Goal: Book appointment/travel/reservation

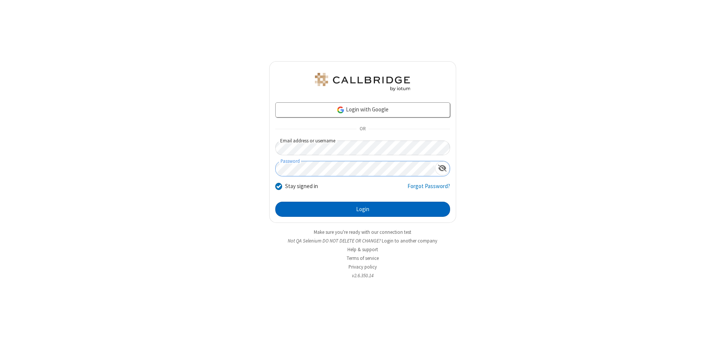
click at [363, 209] on button "Login" at bounding box center [362, 209] width 175 height 15
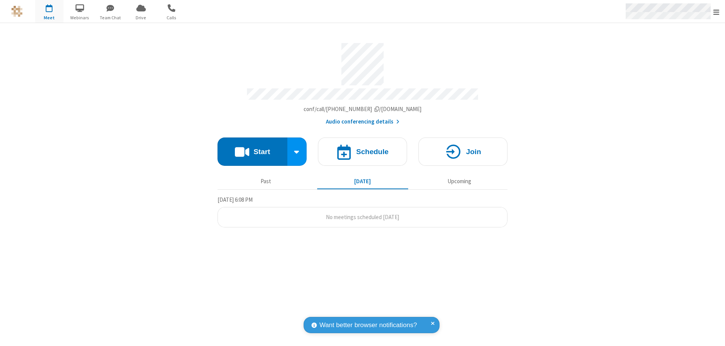
click at [717, 12] on span "Open menu" at bounding box center [717, 12] width 6 height 8
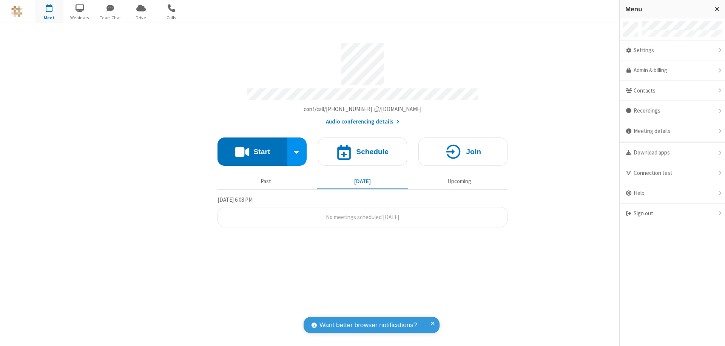
click at [49, 11] on span "button" at bounding box center [49, 8] width 28 height 13
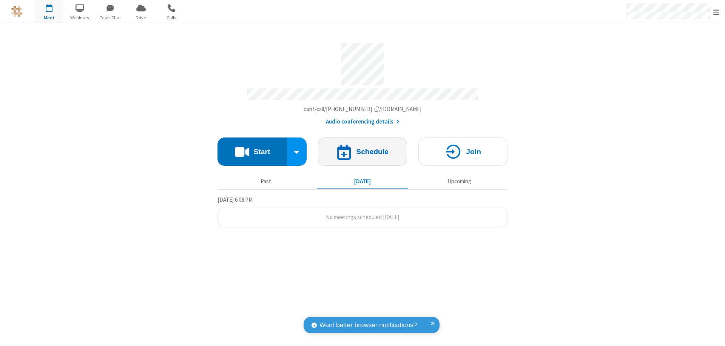
click at [363, 148] on h4 "Schedule" at bounding box center [372, 151] width 32 height 7
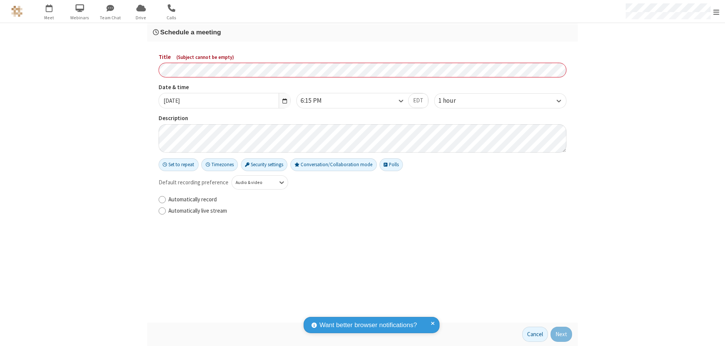
click at [363, 32] on h3 "Schedule a meeting" at bounding box center [362, 32] width 419 height 7
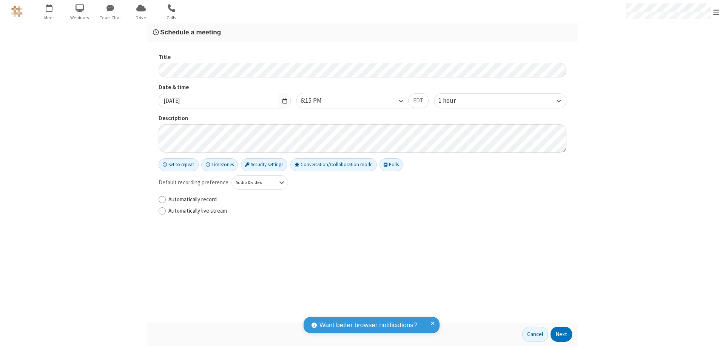
click at [562, 334] on button "Next" at bounding box center [562, 334] width 22 height 15
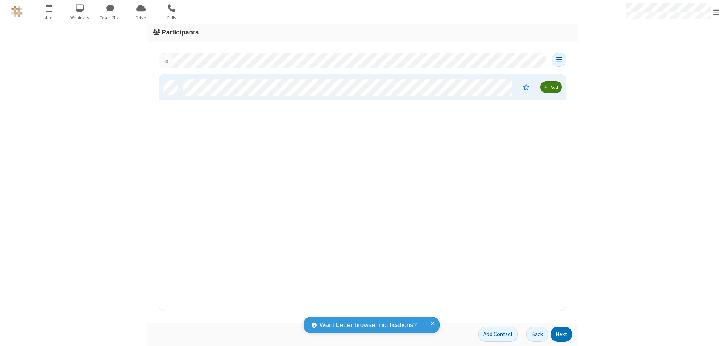
scroll to position [231, 402]
click at [562, 334] on button "Next" at bounding box center [562, 334] width 22 height 15
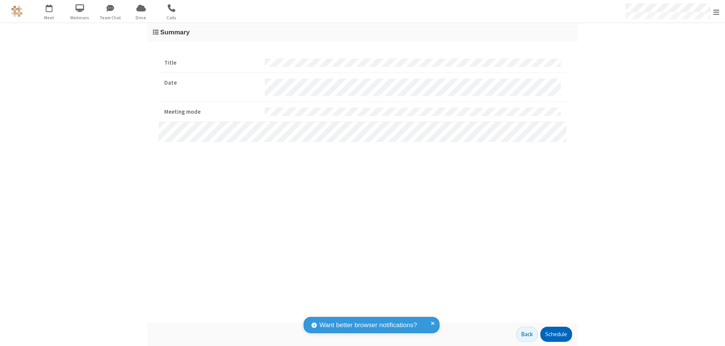
click at [556, 334] on button "Schedule" at bounding box center [557, 334] width 32 height 15
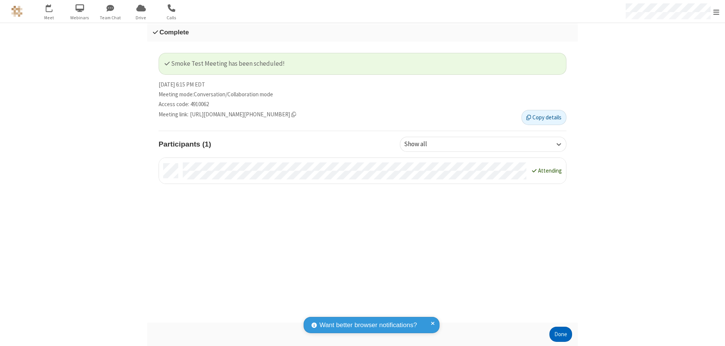
click at [561, 334] on button "Done" at bounding box center [561, 334] width 23 height 15
